Goal: Find specific page/section: Find specific page/section

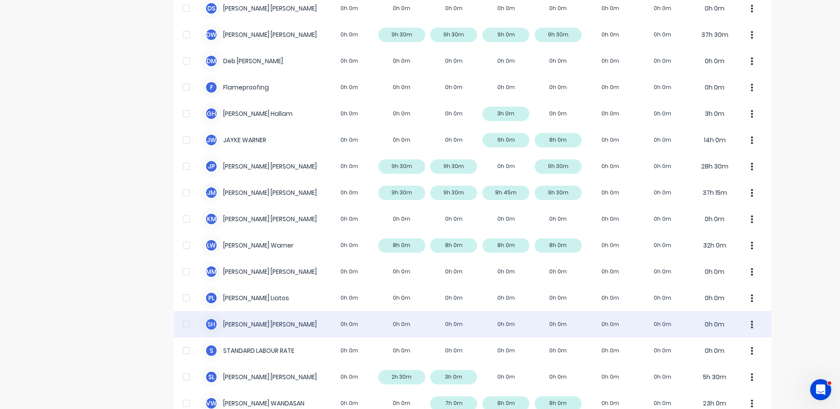
scroll to position [176, 0]
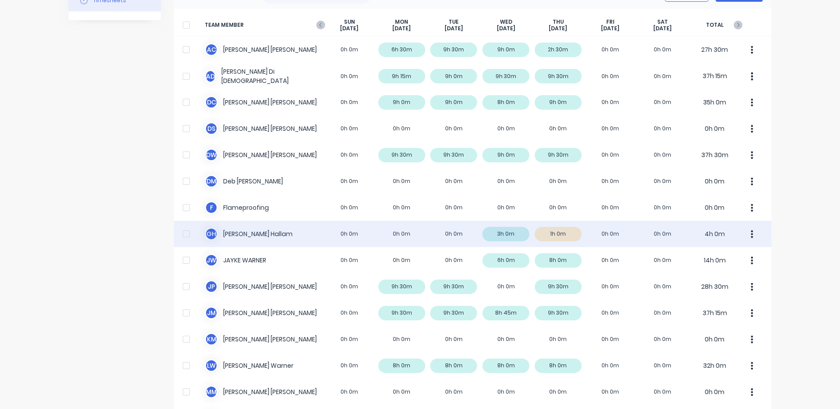
scroll to position [132, 0]
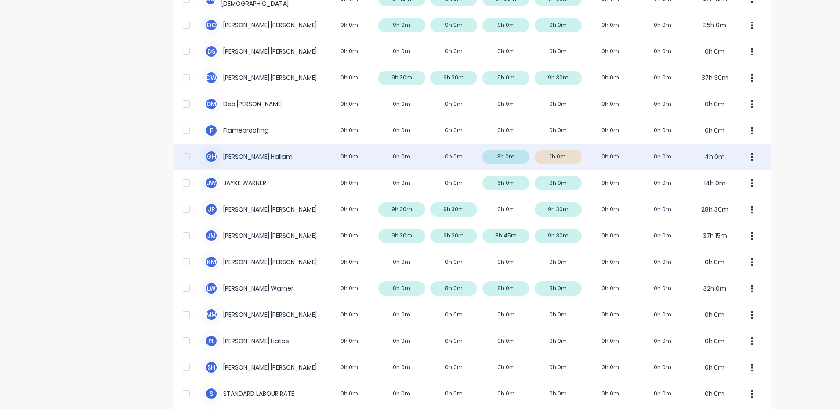
click at [553, 149] on div "G H [PERSON_NAME] 0h 0m 0h 0m 0h 0m 3h 0m 1h 0m 0h 0m 0h 0m 4h 0m" at bounding box center [472, 157] width 597 height 26
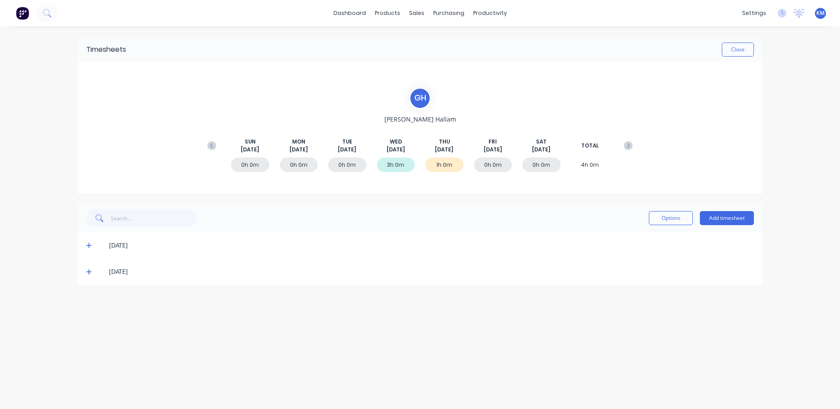
click at [91, 271] on icon at bounding box center [89, 272] width 6 height 6
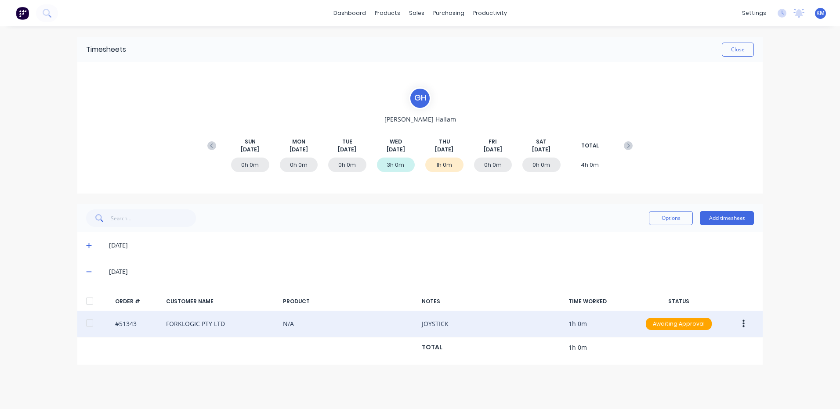
click at [749, 318] on button "button" at bounding box center [743, 324] width 21 height 16
click at [698, 380] on div "Edit" at bounding box center [712, 382] width 68 height 13
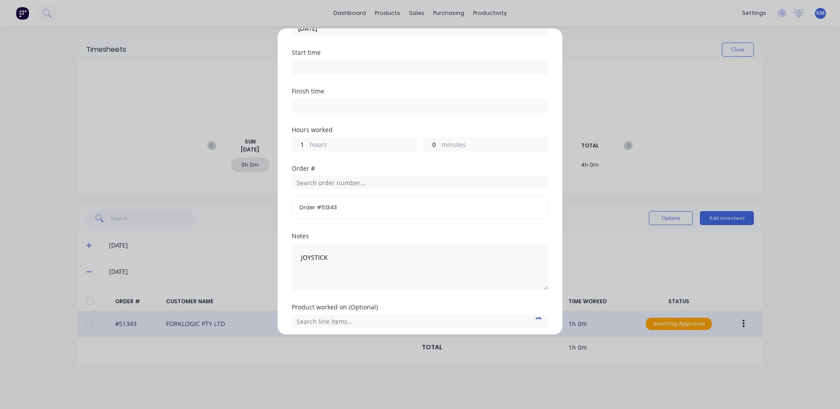
scroll to position [118, 0]
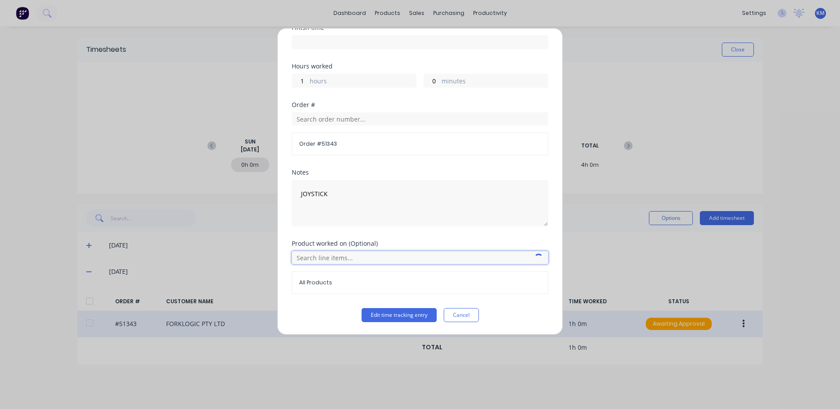
click at [350, 259] on input "text" at bounding box center [420, 257] width 256 height 13
click at [300, 302] on icon at bounding box center [301, 301] width 5 height 5
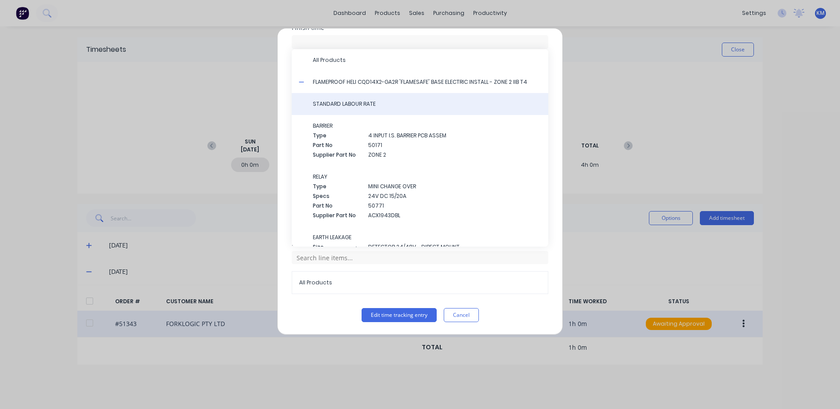
click at [356, 108] on div "STANDARD LABOUR RATE" at bounding box center [420, 104] width 256 height 22
click at [358, 108] on span "STANDARD LABOUR RATE" at bounding box center [427, 104] width 228 height 8
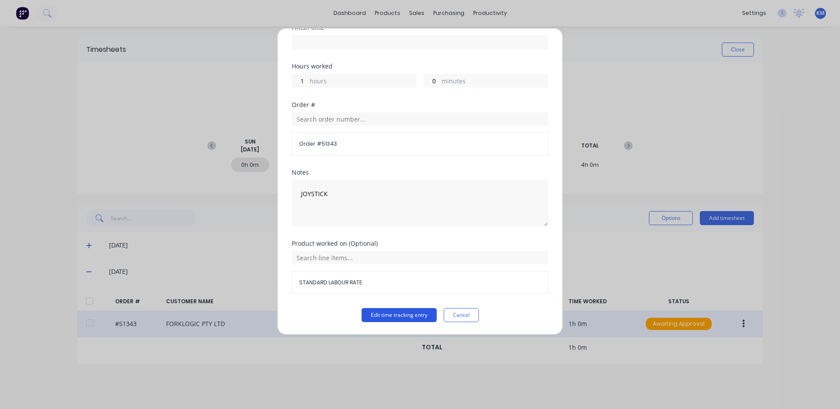
click at [391, 317] on button "Edit time tracking entry" at bounding box center [398, 315] width 75 height 14
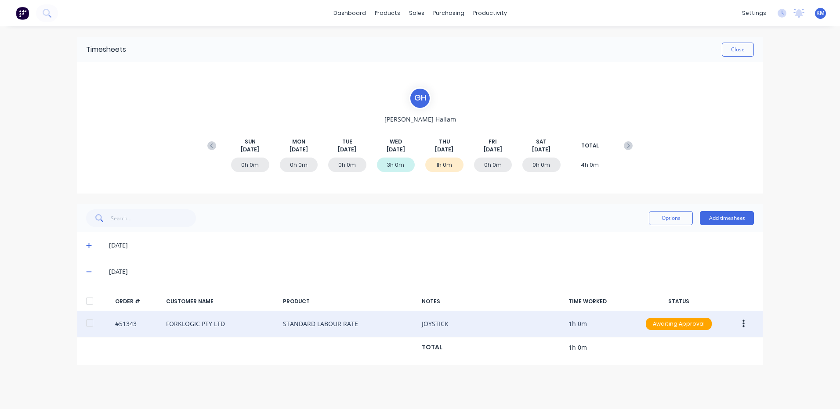
click at [87, 298] on div at bounding box center [90, 301] width 18 height 18
click at [644, 226] on div "Options Add timesheet" at bounding box center [420, 218] width 668 height 18
click at [664, 219] on button "Options" at bounding box center [671, 218] width 44 height 14
click at [647, 238] on div "Approve" at bounding box center [651, 241] width 68 height 13
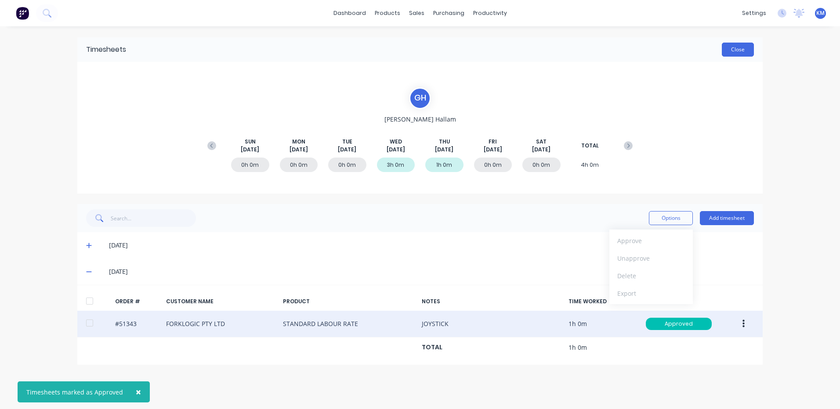
click at [732, 55] on button "Close" at bounding box center [738, 50] width 32 height 14
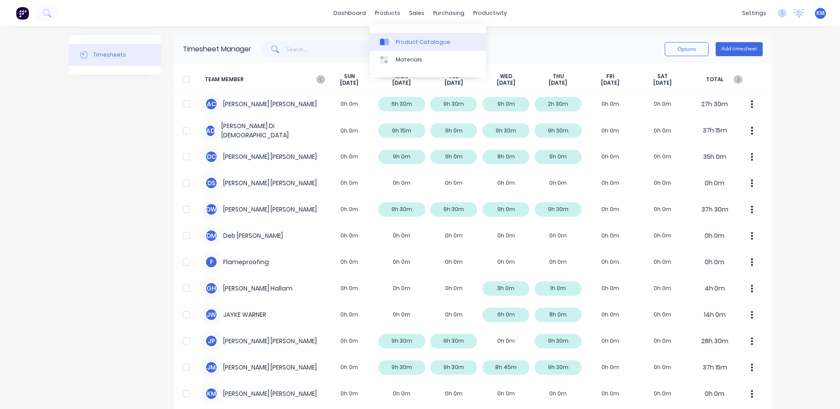
click at [391, 36] on link "Product Catalogue" at bounding box center [427, 42] width 116 height 18
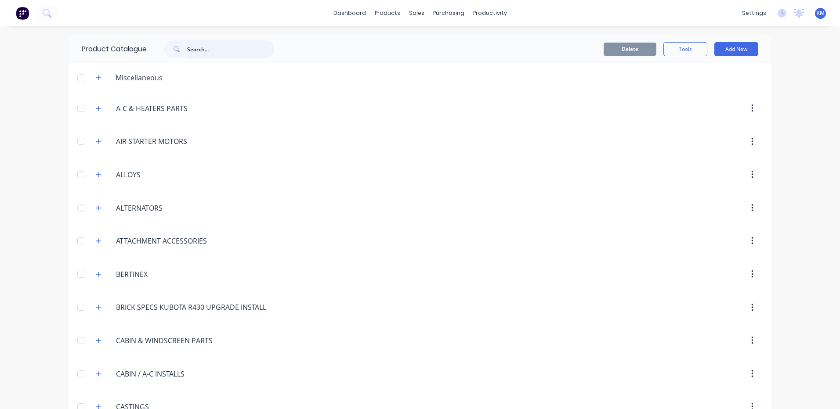
click at [225, 45] on input "text" at bounding box center [230, 49] width 87 height 18
type input "C"
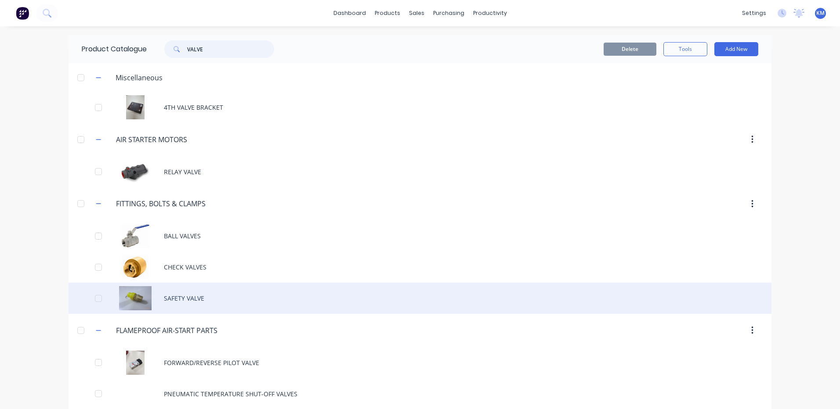
type input "VALVE"
click at [271, 284] on div "SAFETY VALVE" at bounding box center [420, 298] width 703 height 31
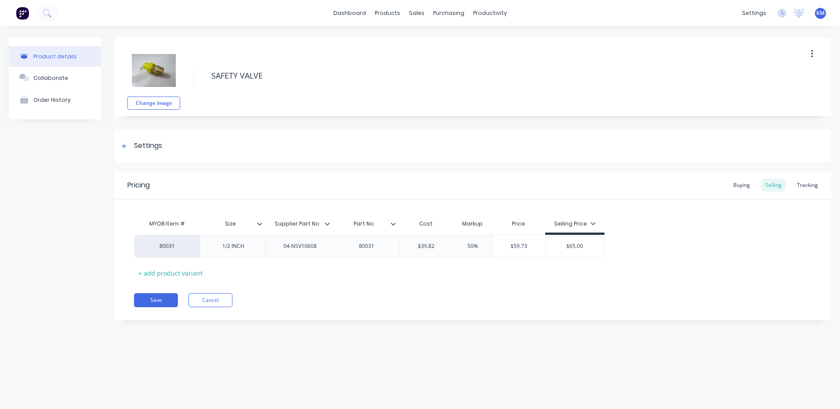
type textarea "x"
click at [163, 409] on html "dashboard products sales purchasing productivity dashboard products Product Cat…" at bounding box center [420, 204] width 840 height 409
